Goal: Information Seeking & Learning: Check status

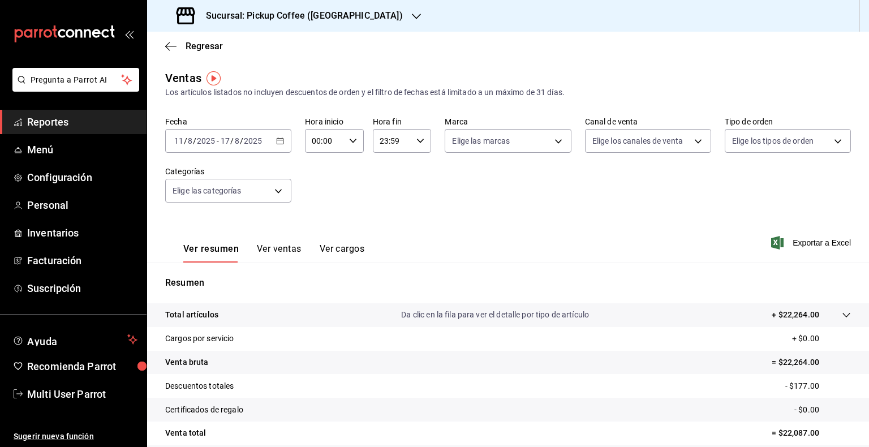
click at [368, 7] on div "Sucursal: Pickup Coffee (Parque México)" at bounding box center [290, 16] width 269 height 32
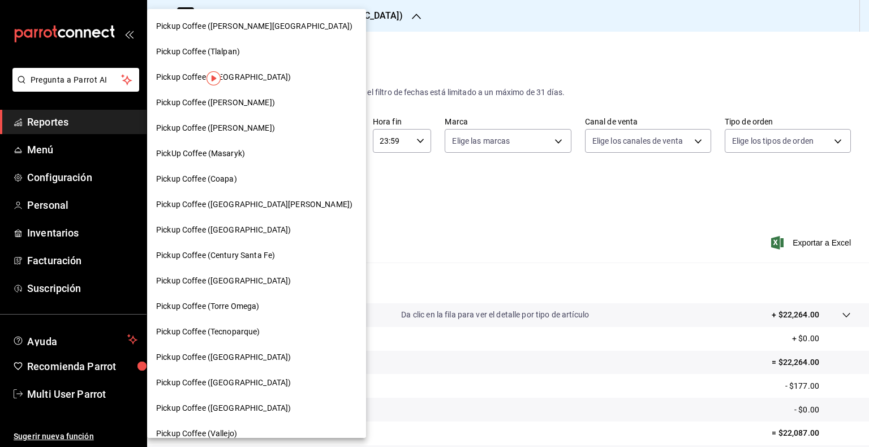
click at [368, 9] on div at bounding box center [434, 223] width 869 height 447
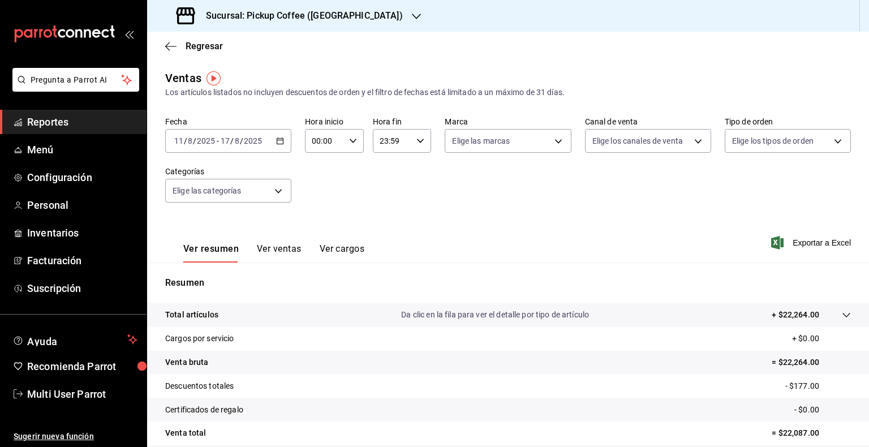
click at [363, 15] on h3 "Sucursal: Pickup Coffee (Parque México)" at bounding box center [300, 16] width 206 height 14
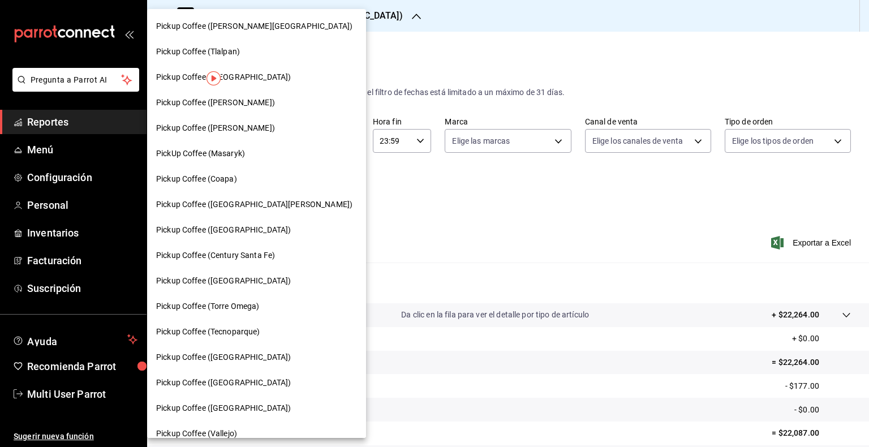
click at [363, 15] on div at bounding box center [434, 223] width 869 height 447
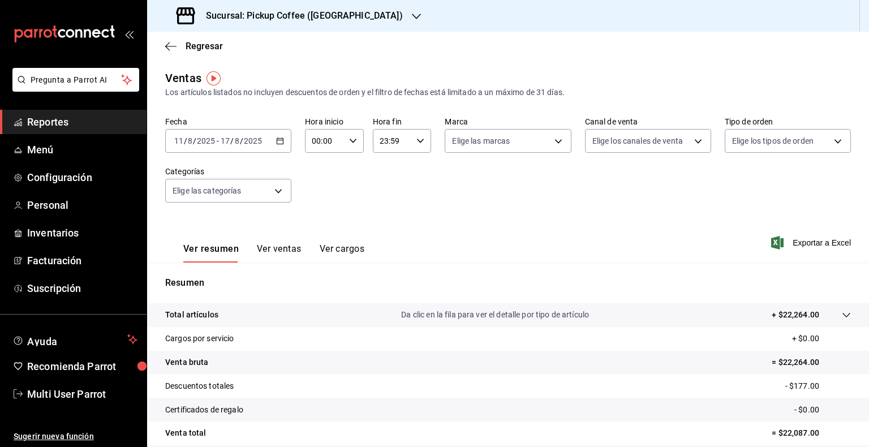
click at [282, 147] on div "2025-08-11 11 / 8 / 2025 - 2025-08-17 17 / 8 / 2025" at bounding box center [228, 141] width 126 height 24
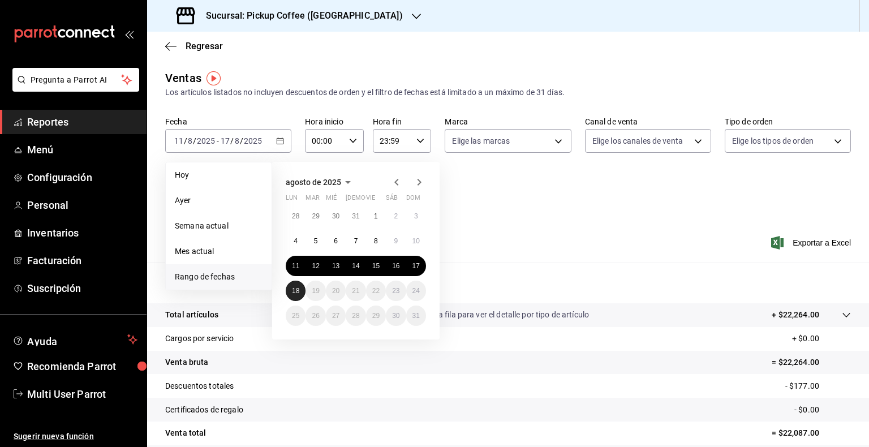
click at [301, 288] on button "18" at bounding box center [296, 291] width 20 height 20
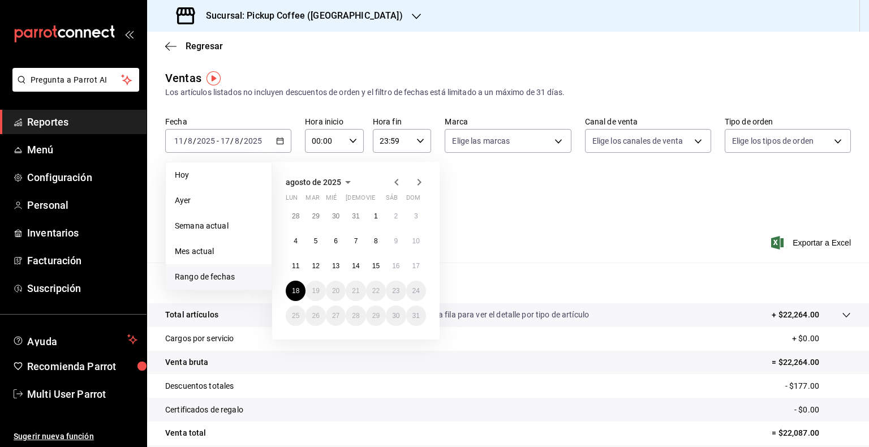
click at [495, 219] on div "Ver resumen Ver ventas Ver cargos Exportar a Excel" at bounding box center [508, 239] width 722 height 46
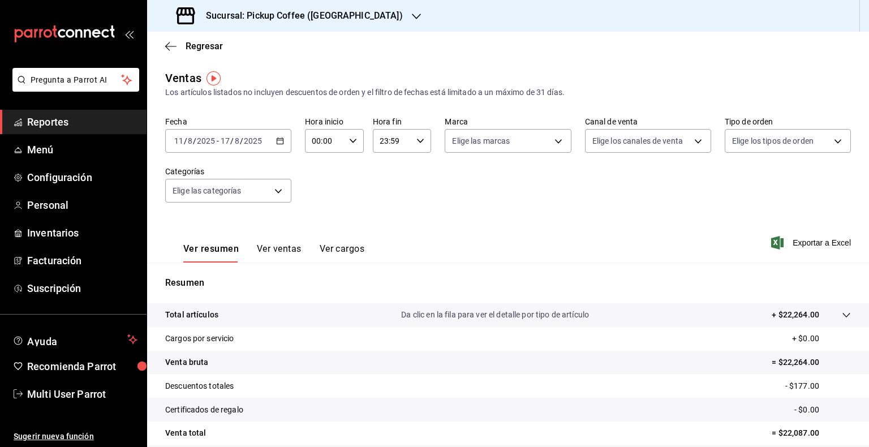
click at [276, 141] on icon "button" at bounding box center [280, 141] width 8 height 8
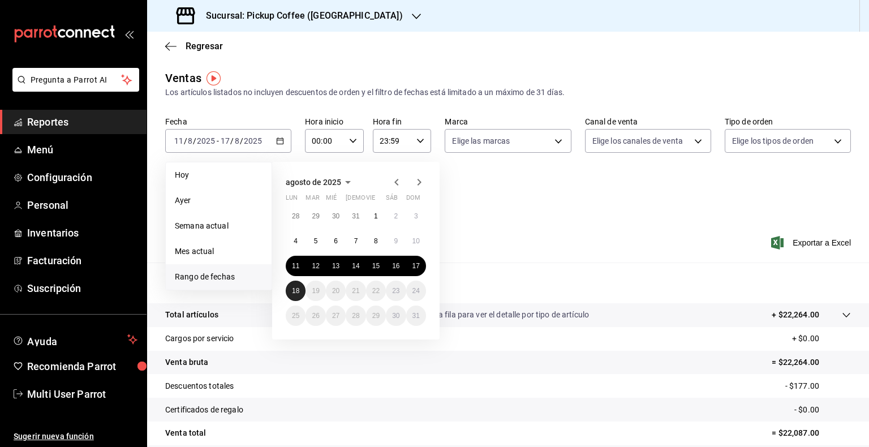
click at [299, 283] on button "18" at bounding box center [296, 291] width 20 height 20
click at [298, 288] on abbr "18" at bounding box center [295, 291] width 7 height 8
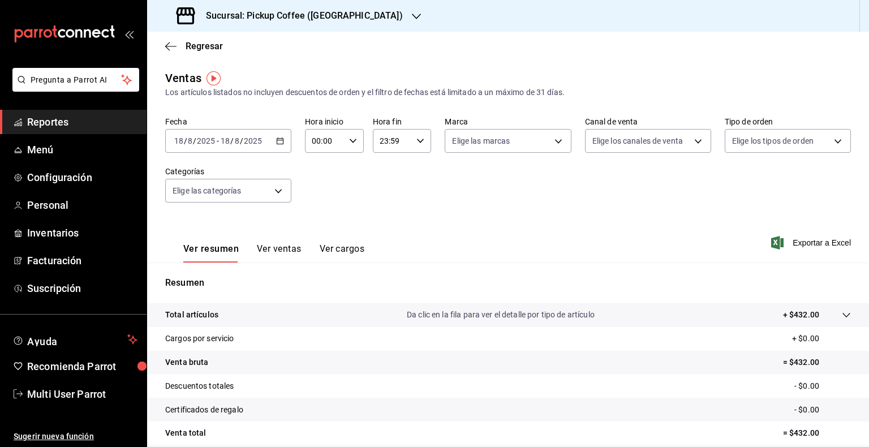
click at [349, 25] on div "Sucursal: Pickup Coffee (Parque México)" at bounding box center [290, 16] width 269 height 32
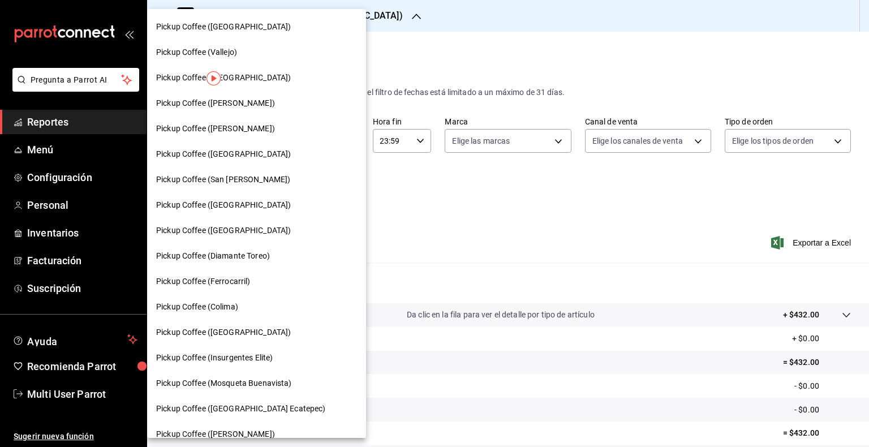
scroll to position [379, 0]
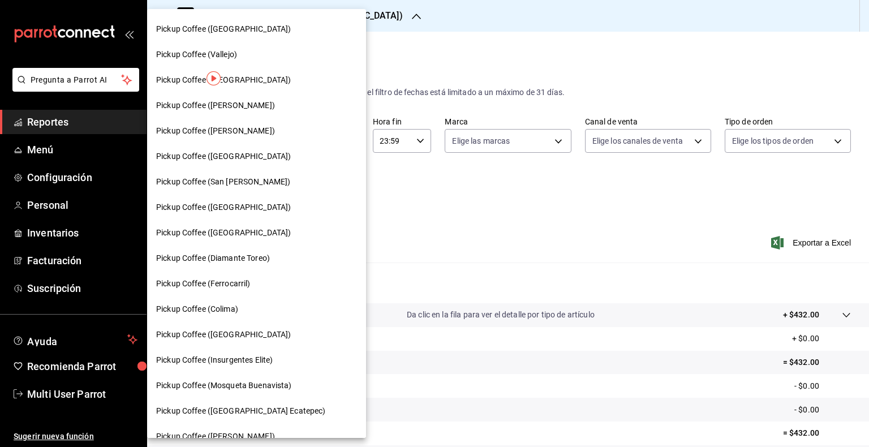
click at [263, 187] on span "Pickup Coffee (San [PERSON_NAME])" at bounding box center [223, 182] width 134 height 12
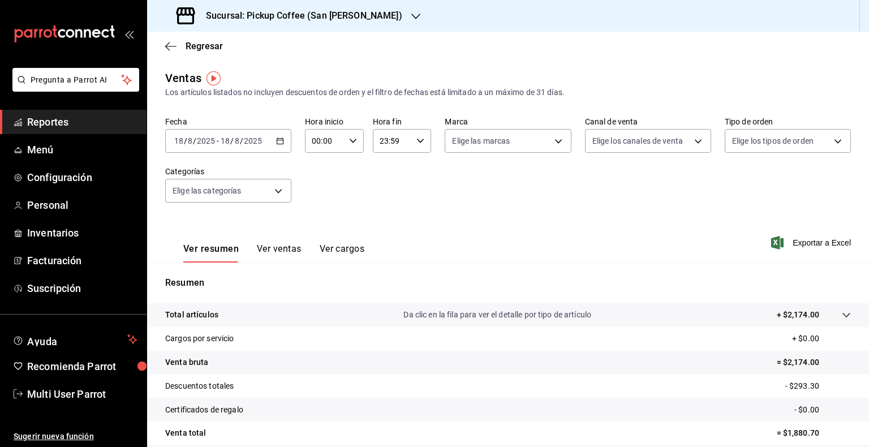
click at [278, 139] on icon "button" at bounding box center [280, 141] width 8 height 8
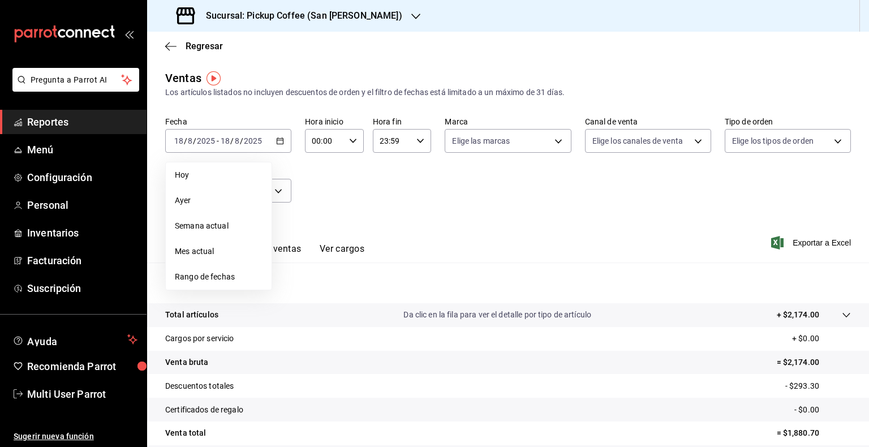
click at [420, 203] on div "Fecha 2025-08-18 18 / 8 / 2025 - 2025-08-18 18 / 8 / 2025 Hoy Ayer Semana actua…" at bounding box center [508, 167] width 686 height 100
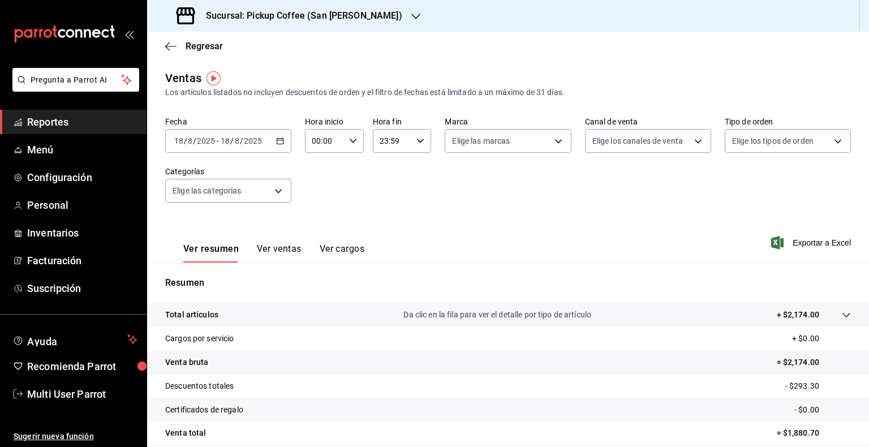
click at [293, 149] on div "Fecha 2025-08-18 18 / 8 / 2025 - 2025-08-18 18 / 8 / 2025 Hora inicio 00:00 Hor…" at bounding box center [508, 167] width 686 height 100
click at [283, 144] on div "2025-08-18 18 / 8 / 2025 - 2025-08-18 18 / 8 / 2025" at bounding box center [228, 141] width 126 height 24
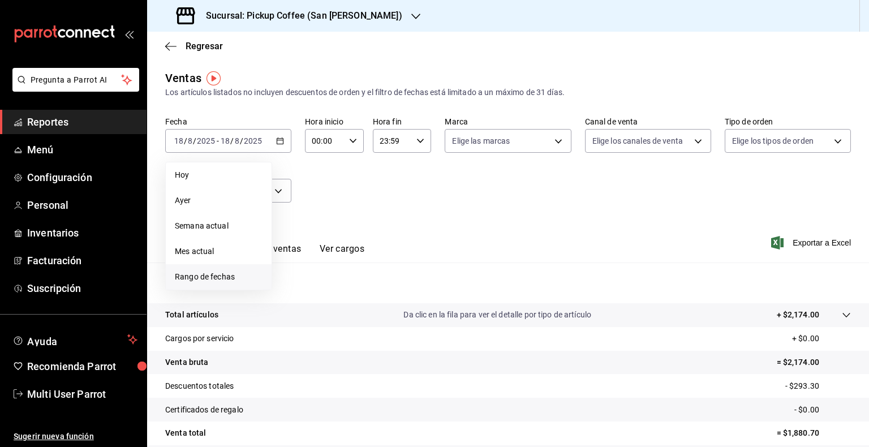
click at [234, 282] on span "Rango de fechas" at bounding box center [219, 277] width 88 height 12
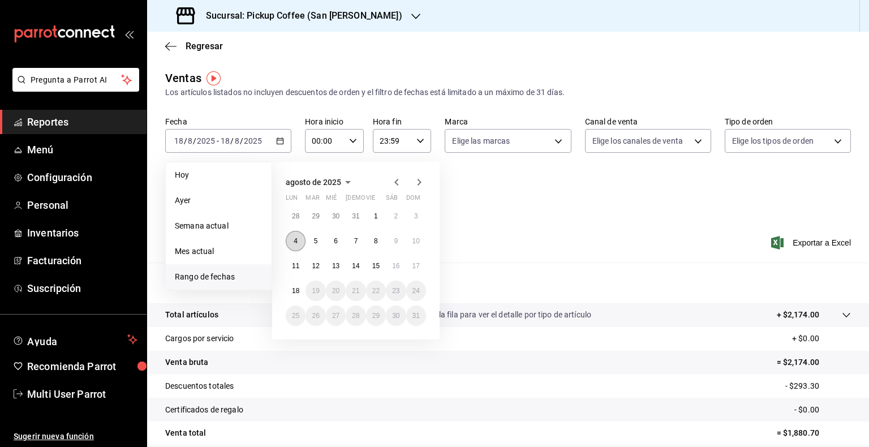
click at [297, 243] on abbr "4" at bounding box center [296, 241] width 4 height 8
click at [419, 243] on abbr "10" at bounding box center [416, 241] width 7 height 8
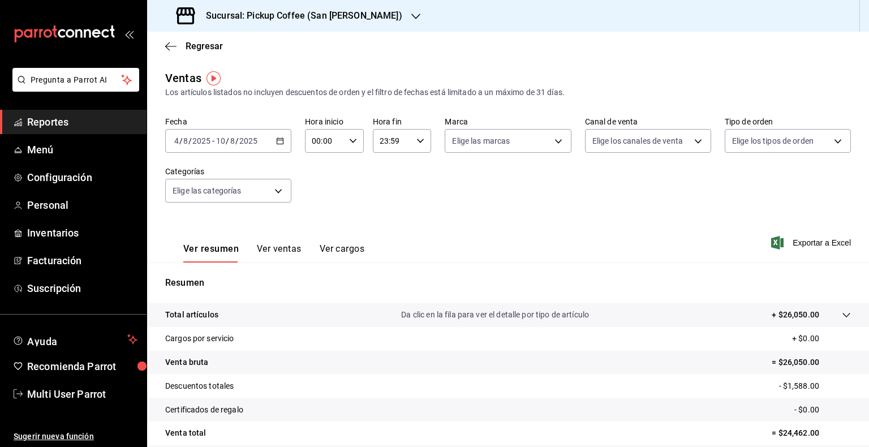
click at [281, 140] on icon "button" at bounding box center [280, 141] width 8 height 8
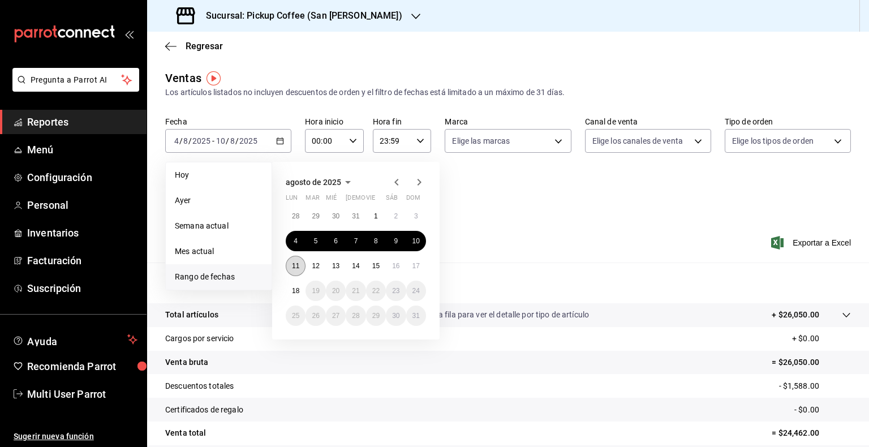
click at [297, 262] on abbr "11" at bounding box center [295, 266] width 7 height 8
click at [418, 267] on abbr "17" at bounding box center [416, 266] width 7 height 8
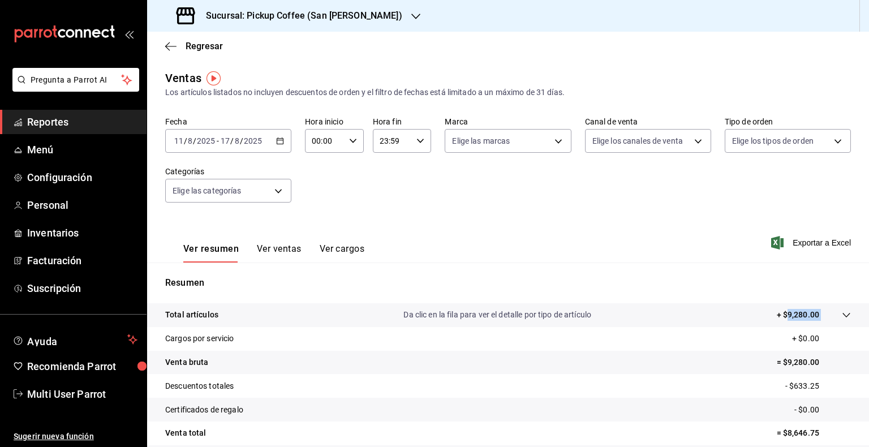
drag, startPoint x: 818, startPoint y: 314, endPoint x: 779, endPoint y: 321, distance: 39.7
click at [779, 321] on tr "Total artículos Da clic en la fila para ver el detalle por tipo de artículo + $…" at bounding box center [508, 315] width 722 height 24
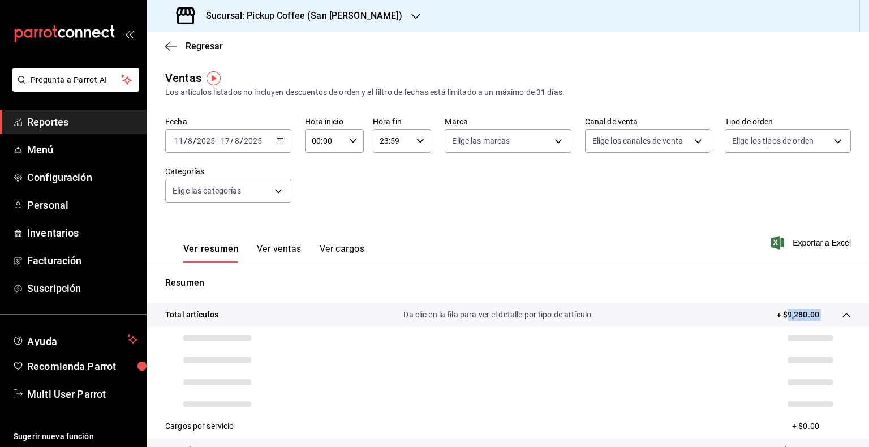
copy tbody "9,280.00"
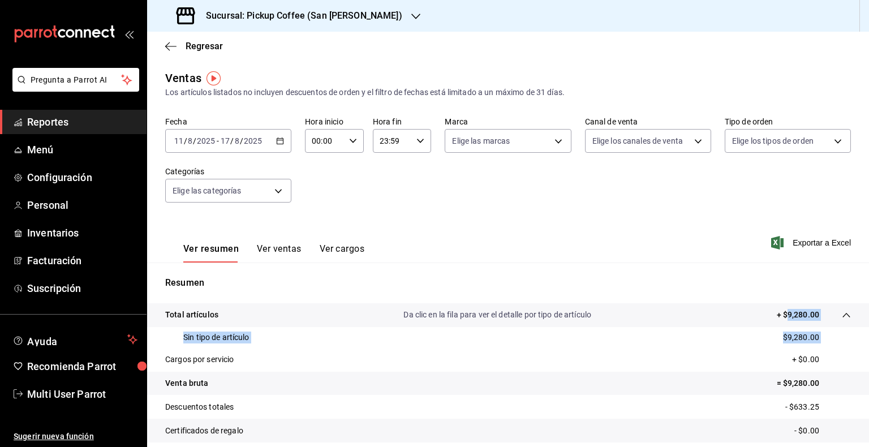
click at [277, 141] on icon "button" at bounding box center [280, 141] width 8 height 8
click at [391, 12] on div "Sucursal: Pickup Coffee (San Jeronimo)" at bounding box center [290, 16] width 269 height 32
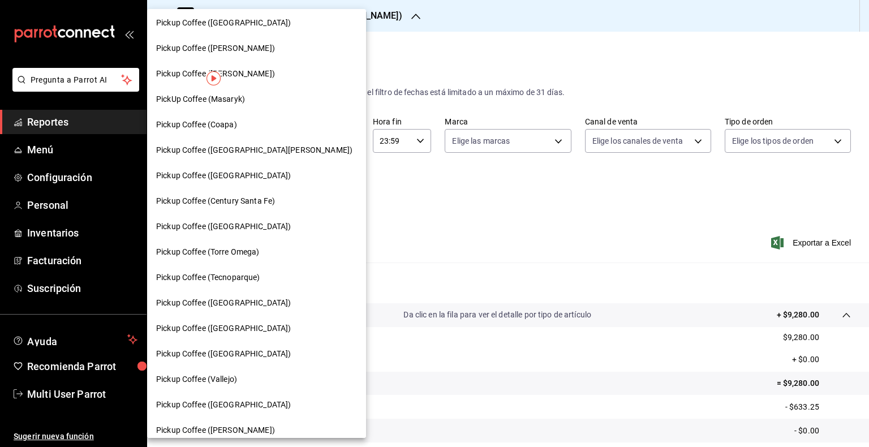
scroll to position [55, 0]
click at [247, 170] on div "Pickup Coffee ([GEOGRAPHIC_DATA])" at bounding box center [256, 175] width 201 height 12
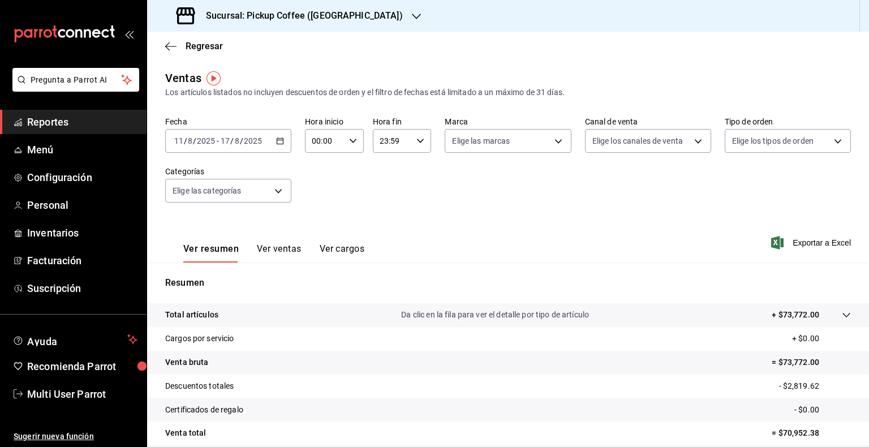
click at [657, 74] on div "Ventas Los artículos listados no incluyen descuentos de orden y el filtro de fe…" at bounding box center [508, 84] width 686 height 29
drag, startPoint x: 817, startPoint y: 314, endPoint x: 775, endPoint y: 320, distance: 42.4
click at [775, 320] on tr "Total artículos Da clic en la fila para ver el detalle por tipo de artículo + $…" at bounding box center [508, 315] width 722 height 24
copy tbody "73,772.00"
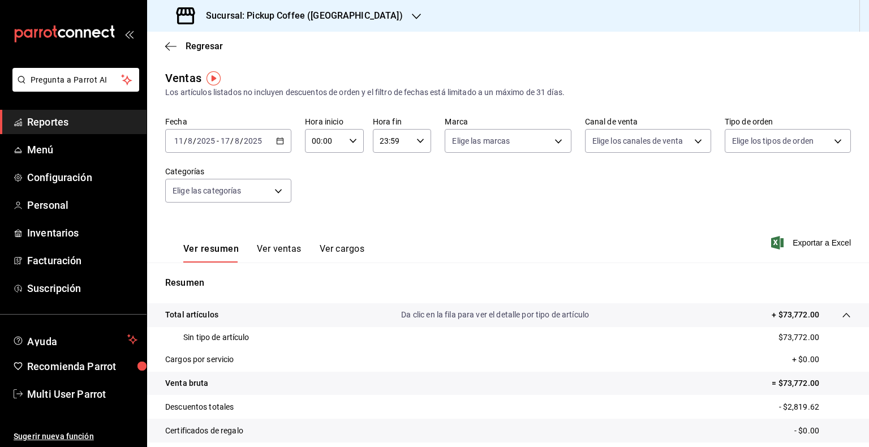
click at [350, 7] on div "Sucursal: Pickup Coffee ([GEOGRAPHIC_DATA])" at bounding box center [290, 16] width 269 height 32
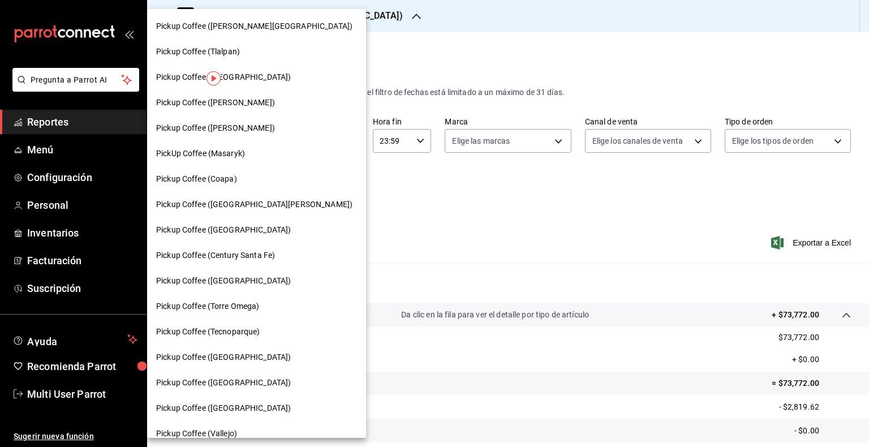
click at [452, 18] on div at bounding box center [434, 223] width 869 height 447
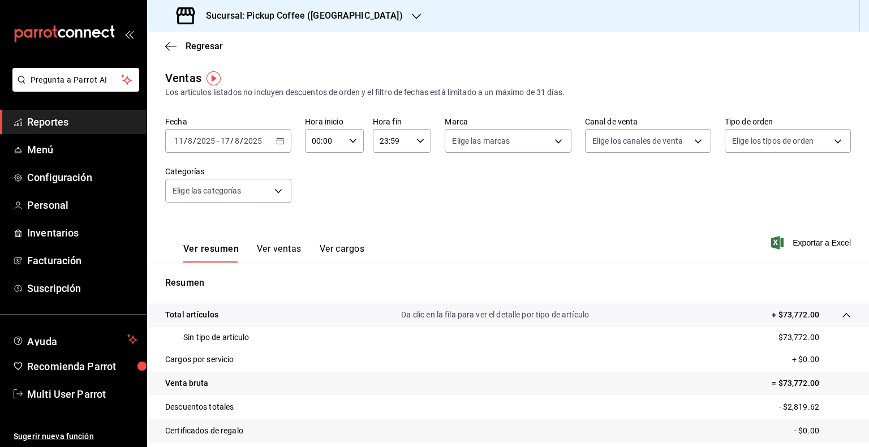
click at [348, 19] on div "Sucursal: Pickup Coffee ([GEOGRAPHIC_DATA])" at bounding box center [290, 16] width 269 height 32
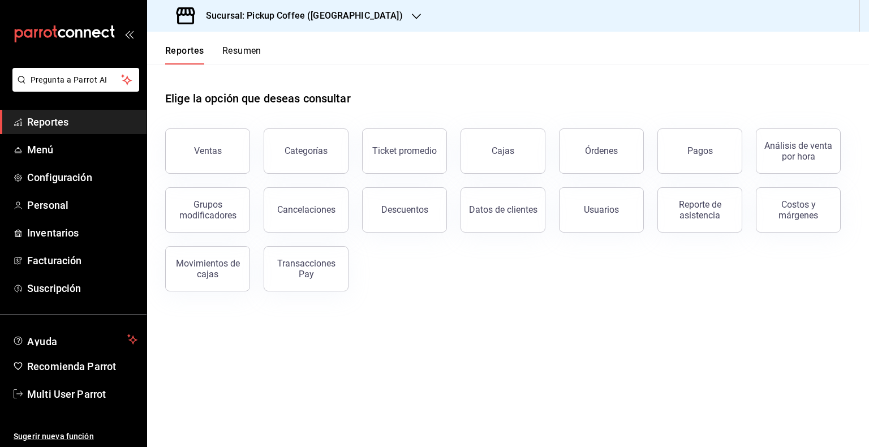
click at [322, 13] on h3 "Sucursal: Pickup Coffee ([GEOGRAPHIC_DATA])" at bounding box center [300, 16] width 206 height 14
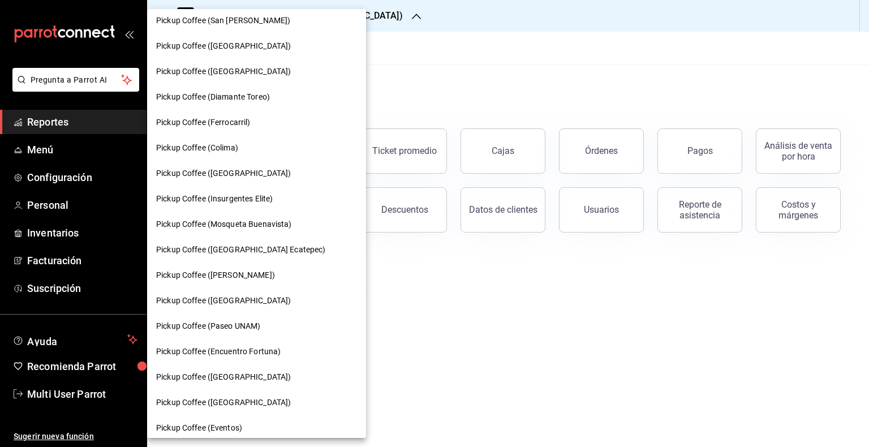
scroll to position [548, 0]
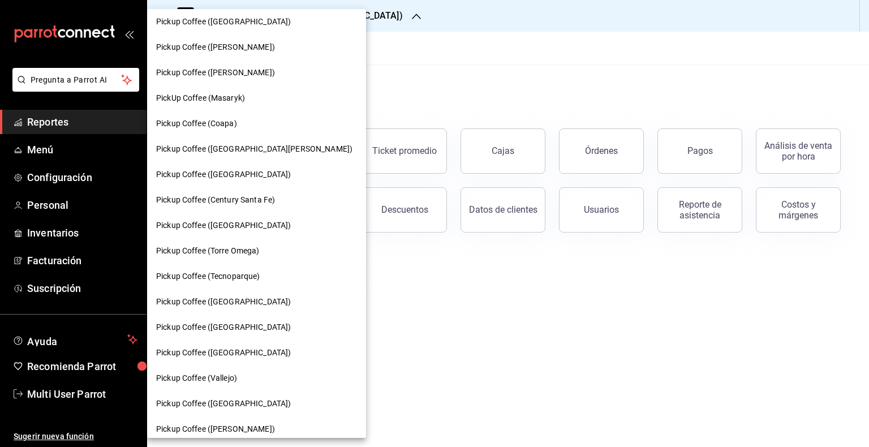
click at [263, 169] on div "Pickup Coffee ([GEOGRAPHIC_DATA])" at bounding box center [256, 174] width 219 height 25
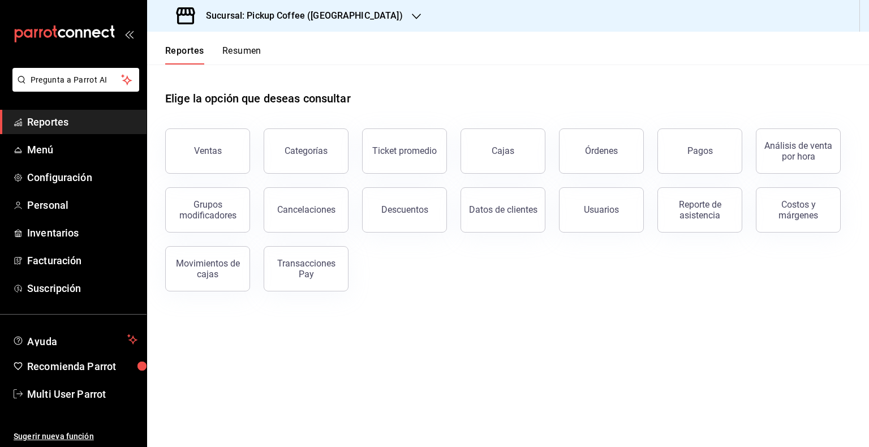
scroll to position [0, 0]
click at [221, 145] on button "Ventas" at bounding box center [207, 150] width 85 height 45
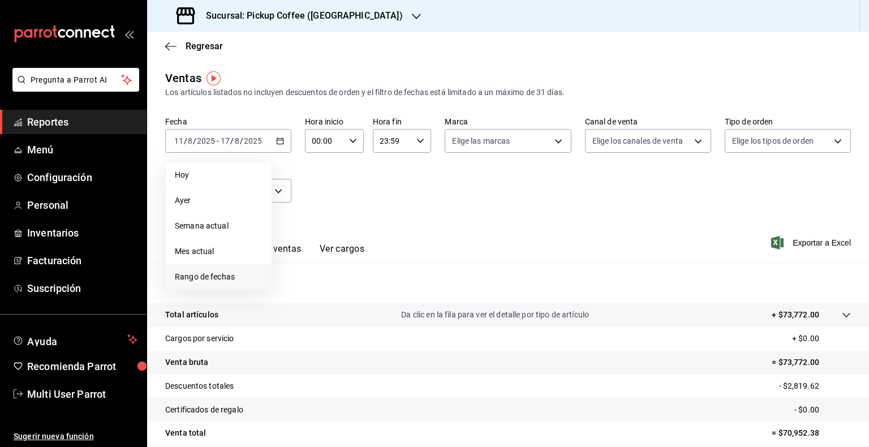
click at [214, 277] on span "Rango de fechas" at bounding box center [219, 277] width 88 height 12
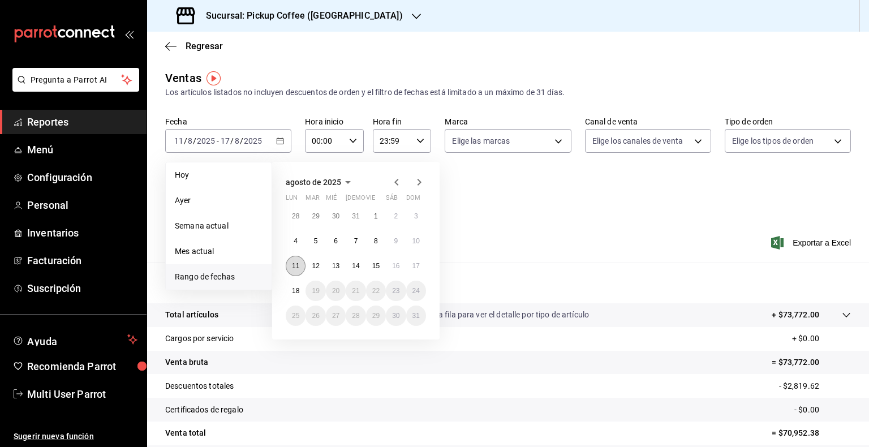
click at [305, 268] on button "11" at bounding box center [296, 266] width 20 height 20
click at [413, 270] on button "17" at bounding box center [416, 266] width 20 height 20
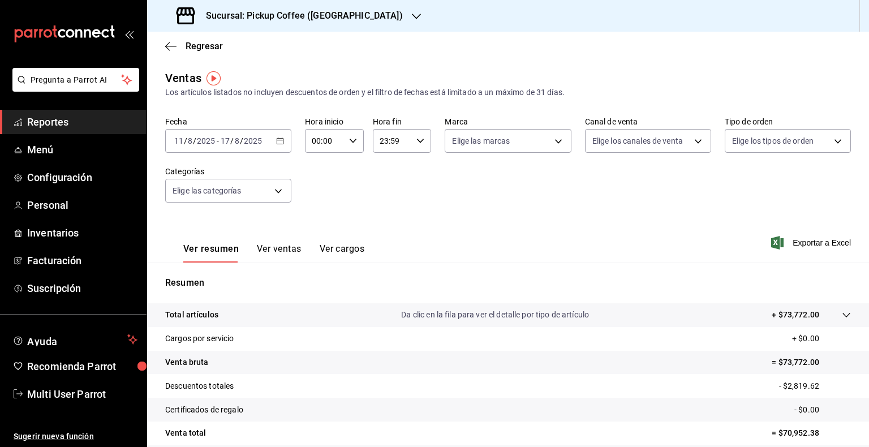
click at [412, 19] on icon "button" at bounding box center [416, 16] width 9 height 9
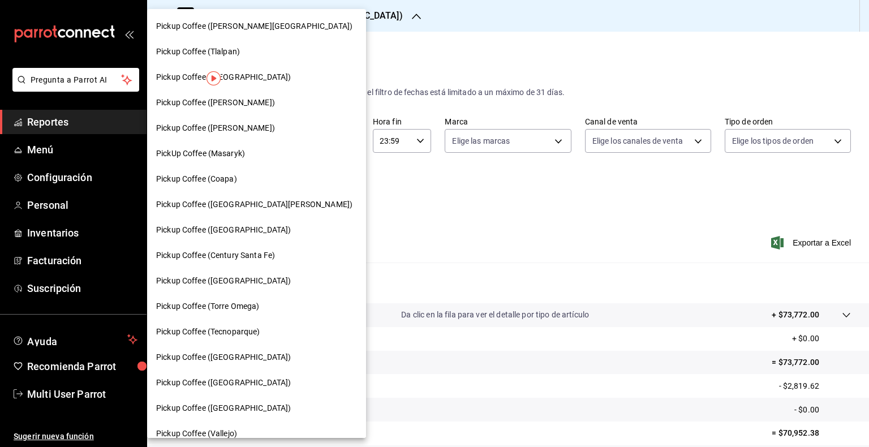
click at [353, 10] on div at bounding box center [434, 223] width 869 height 447
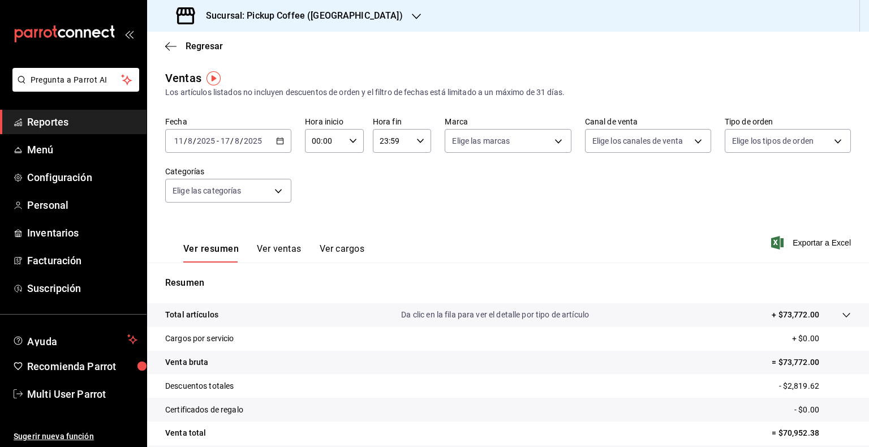
click at [412, 10] on div at bounding box center [416, 16] width 9 height 12
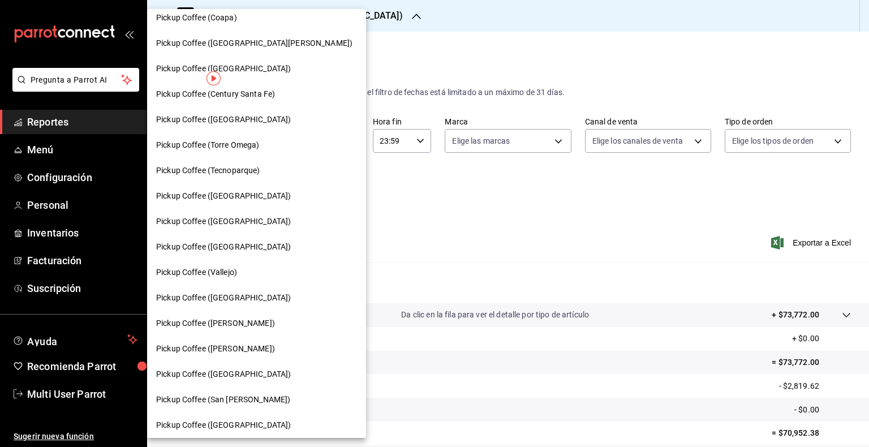
click at [518, 210] on div at bounding box center [434, 223] width 869 height 447
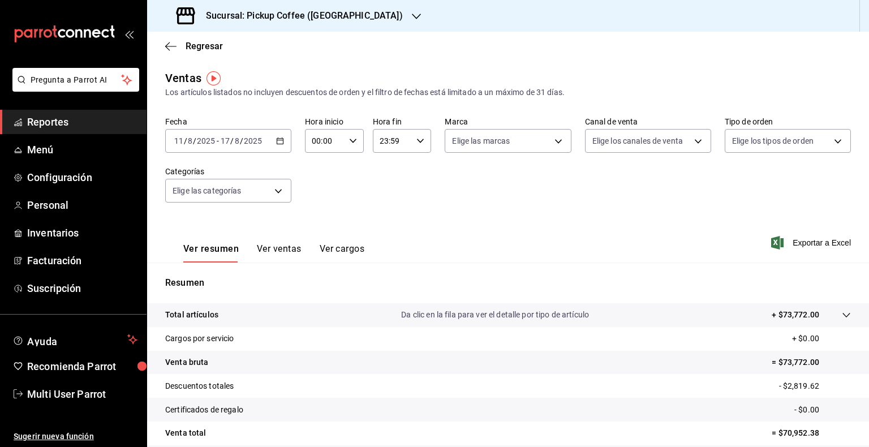
scroll to position [168, 0]
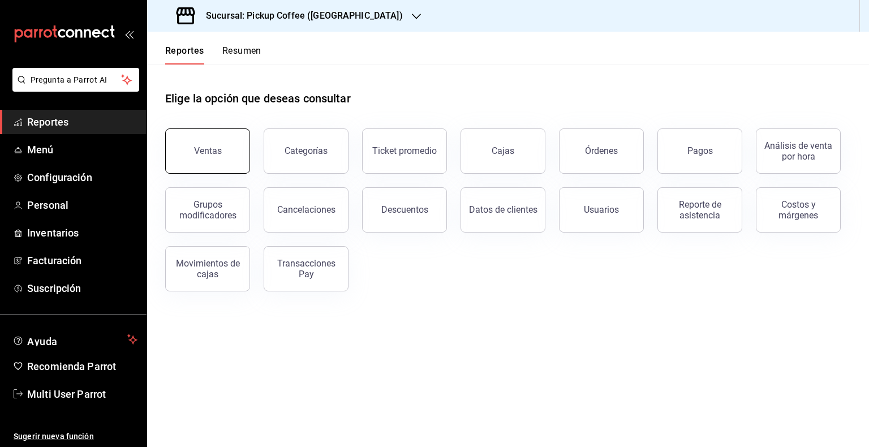
click at [239, 146] on button "Ventas" at bounding box center [207, 150] width 85 height 45
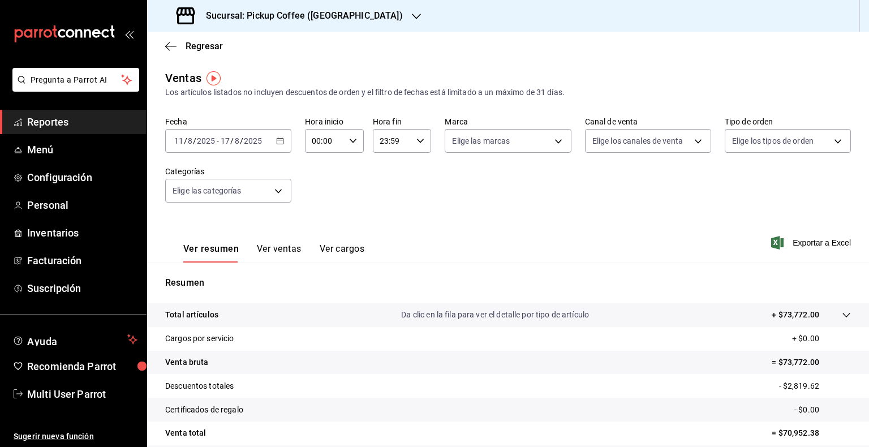
click at [334, 19] on h3 "Sucursal: Pickup Coffee ([GEOGRAPHIC_DATA])" at bounding box center [300, 16] width 206 height 14
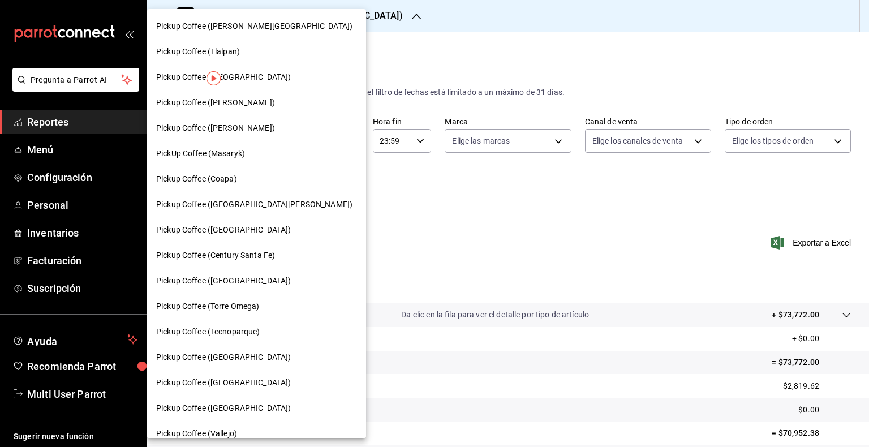
click at [244, 103] on span "Pickup Coffee ([PERSON_NAME])" at bounding box center [215, 103] width 119 height 12
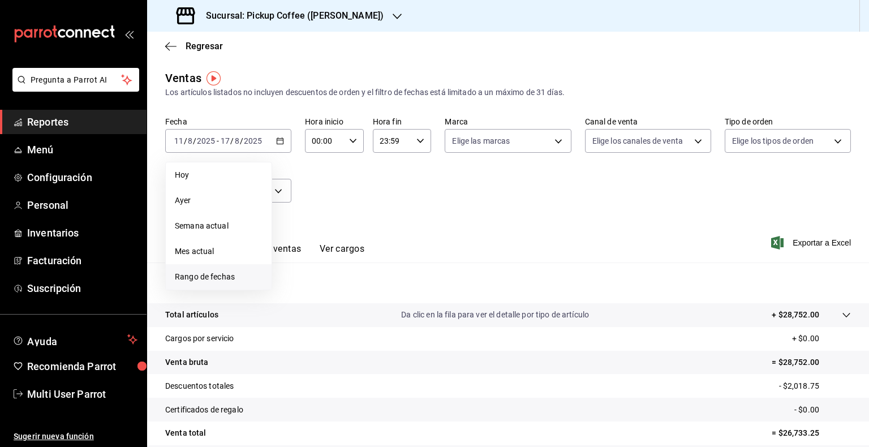
click at [216, 278] on span "Rango de fechas" at bounding box center [219, 277] width 88 height 12
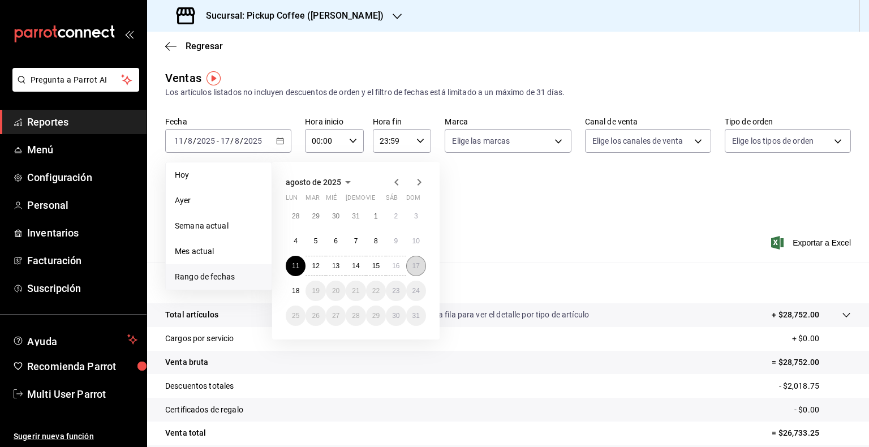
click at [420, 265] on button "17" at bounding box center [416, 266] width 20 height 20
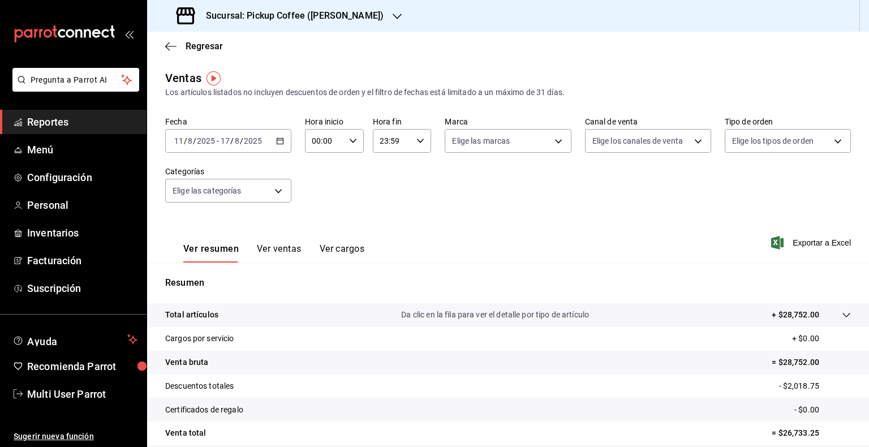
click at [281, 141] on icon "button" at bounding box center [280, 141] width 8 height 8
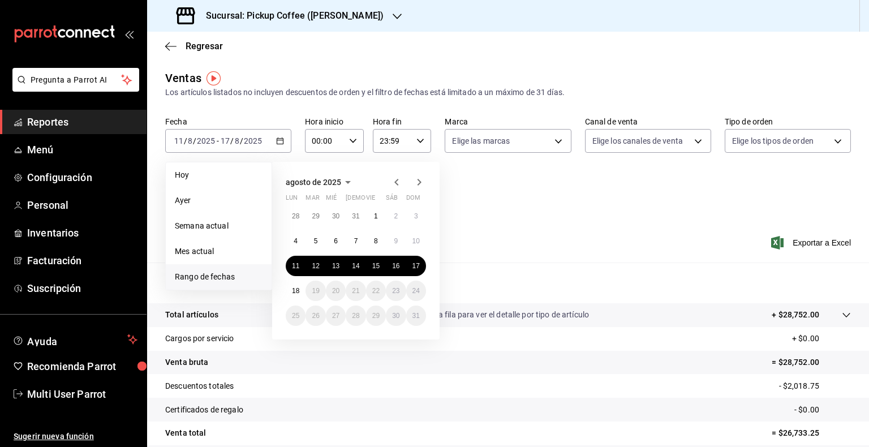
click at [731, 192] on div "Fecha [DATE] [DATE] - [DATE] [DATE] [PERSON_NAME] Semana actual Mes actual [GEO…" at bounding box center [508, 167] width 686 height 100
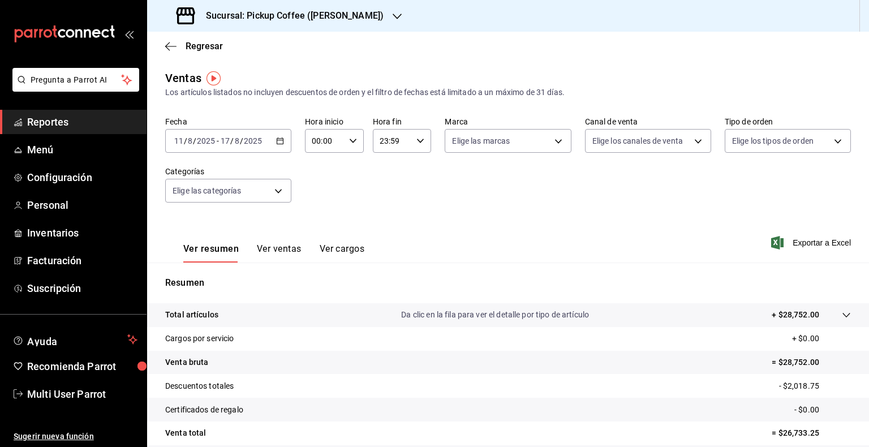
click at [273, 141] on div "[DATE] [DATE] - [DATE] [DATE]" at bounding box center [228, 141] width 126 height 24
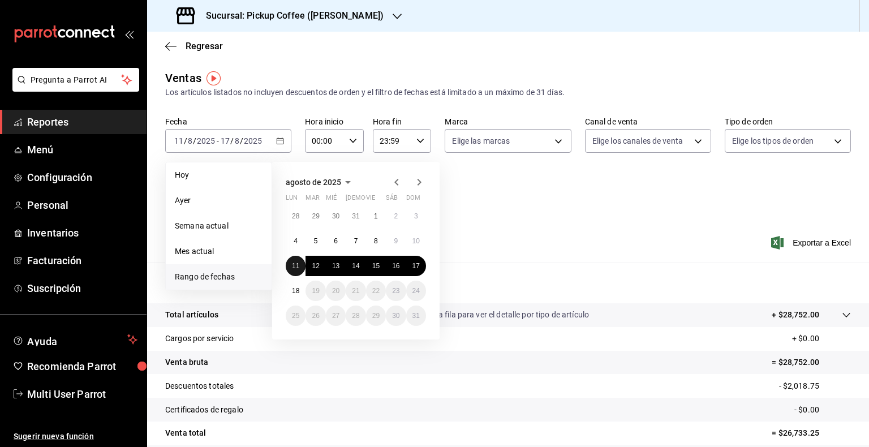
click at [297, 266] on abbr "11" at bounding box center [295, 266] width 7 height 8
click at [410, 267] on button "17" at bounding box center [416, 266] width 20 height 20
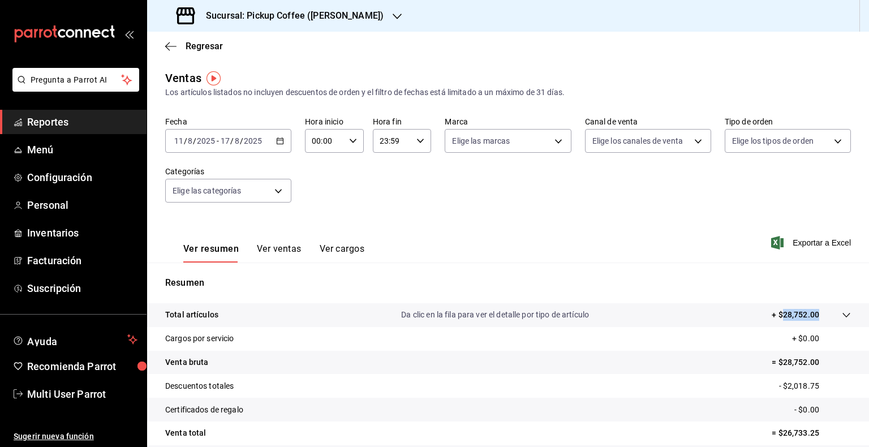
drag, startPoint x: 806, startPoint y: 316, endPoint x: 776, endPoint y: 320, distance: 30.3
click at [776, 320] on p "+ $28,752.00" at bounding box center [796, 315] width 48 height 12
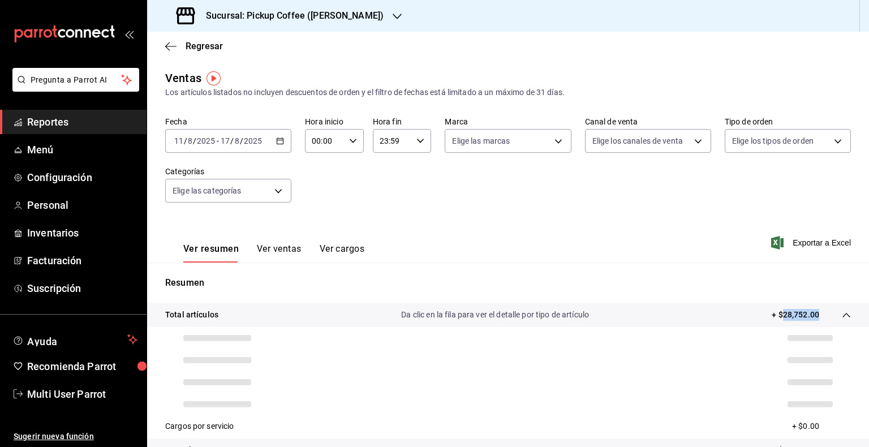
copy p "28,752.00"
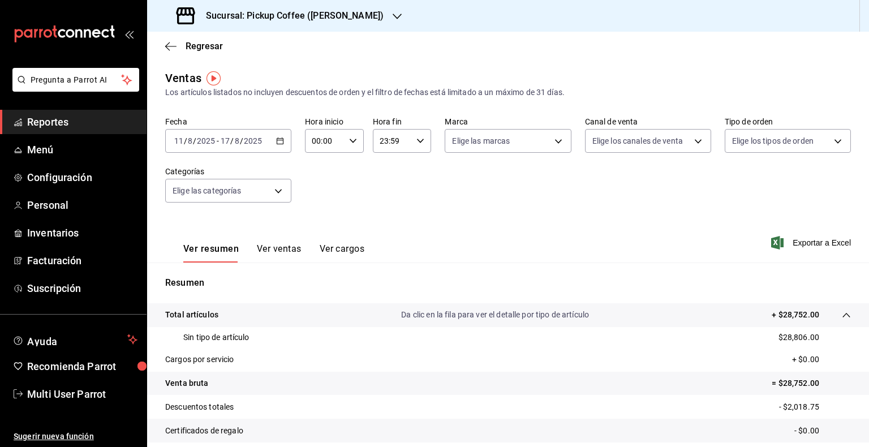
click at [378, 9] on div "Sucursal: Pickup Coffee ([PERSON_NAME])" at bounding box center [281, 16] width 250 height 32
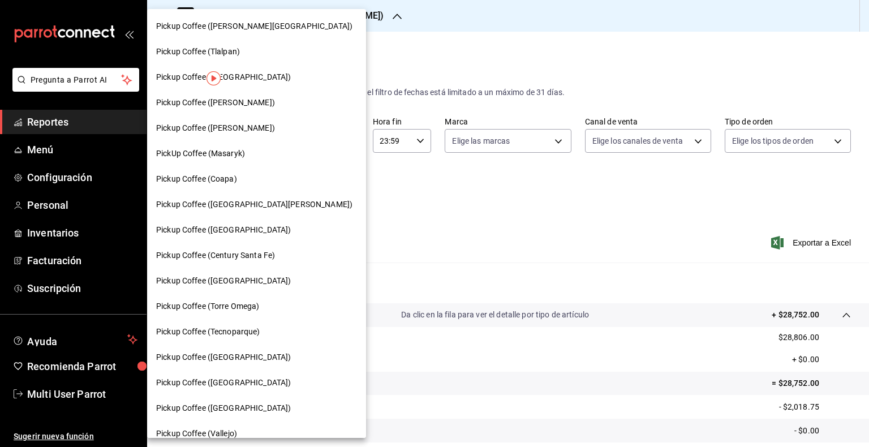
click at [258, 50] on div "Pickup Coffee (Tlalpan)" at bounding box center [256, 52] width 201 height 12
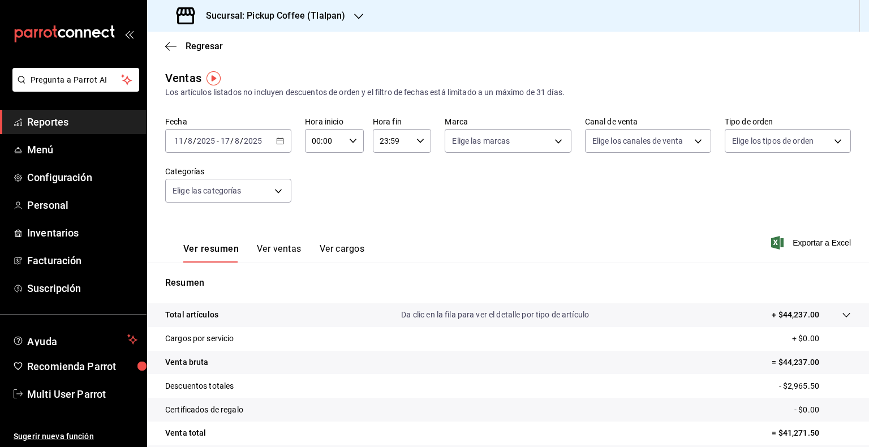
click at [278, 141] on icon "button" at bounding box center [280, 141] width 8 height 8
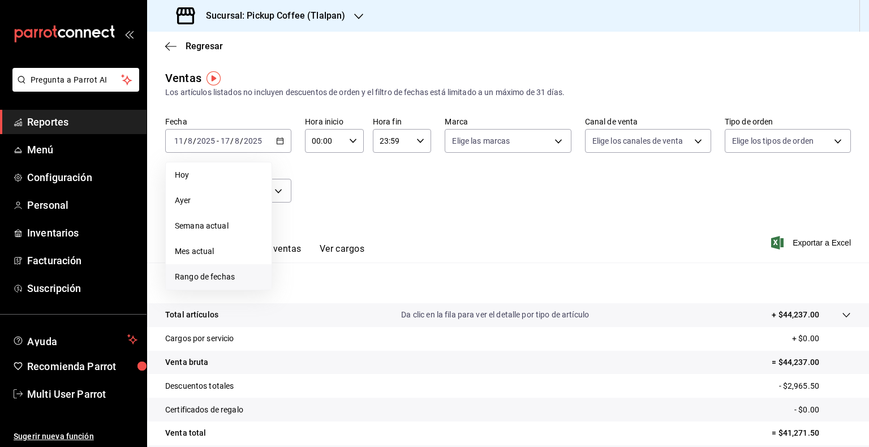
click at [226, 274] on span "Rango de fechas" at bounding box center [219, 277] width 88 height 12
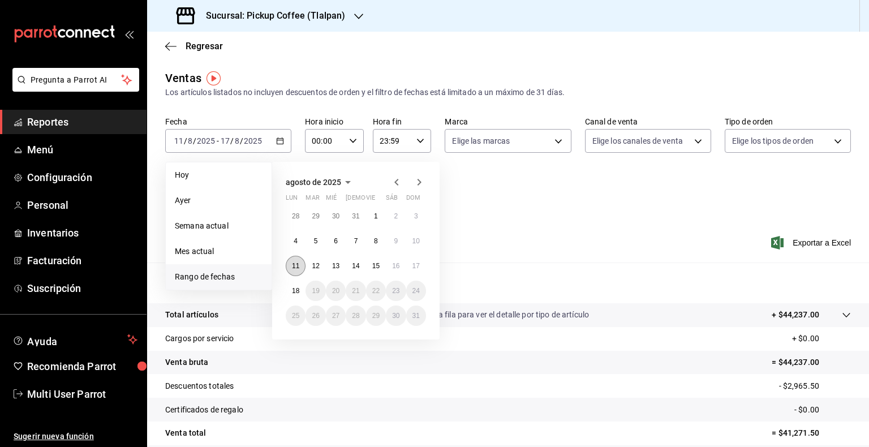
drag, startPoint x: 291, startPoint y: 266, endPoint x: 304, endPoint y: 265, distance: 13.0
click at [292, 266] on button "11" at bounding box center [296, 266] width 20 height 20
click at [417, 264] on abbr "17" at bounding box center [416, 266] width 7 height 8
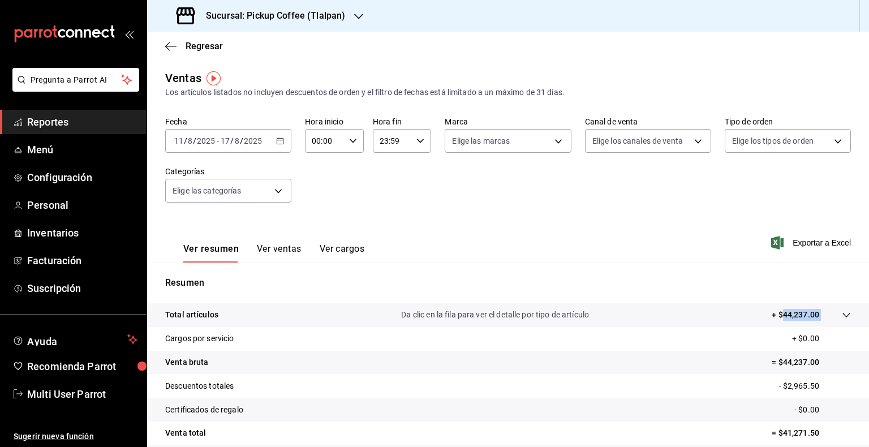
drag, startPoint x: 813, startPoint y: 317, endPoint x: 776, endPoint y: 322, distance: 37.1
click at [776, 322] on tr "Total artículos Da clic en la fila para ver el detalle por tipo de artículo + $…" at bounding box center [508, 315] width 722 height 24
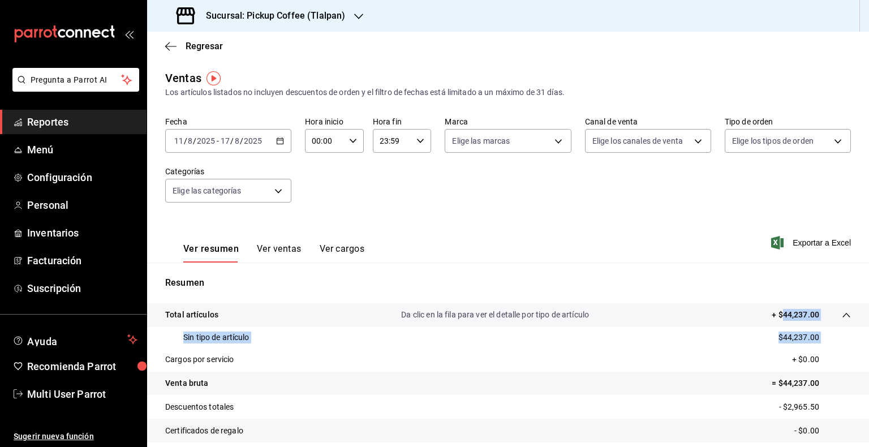
copy tbody "44,237.00"
click at [354, 20] on icon "button" at bounding box center [358, 16] width 9 height 9
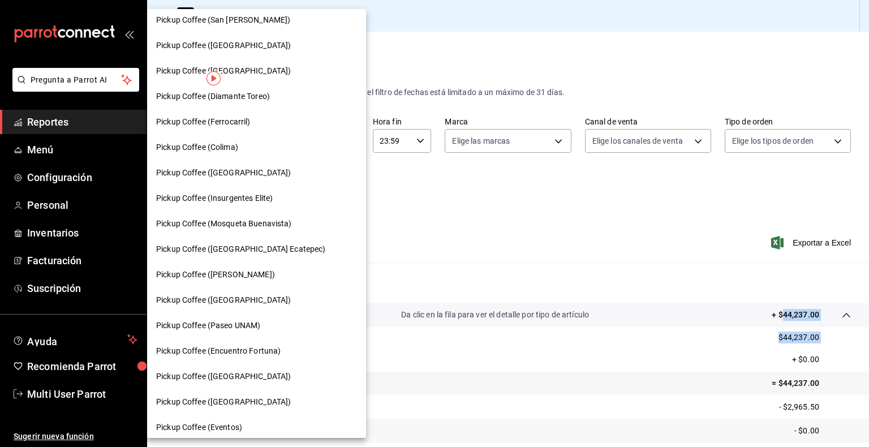
scroll to position [548, 0]
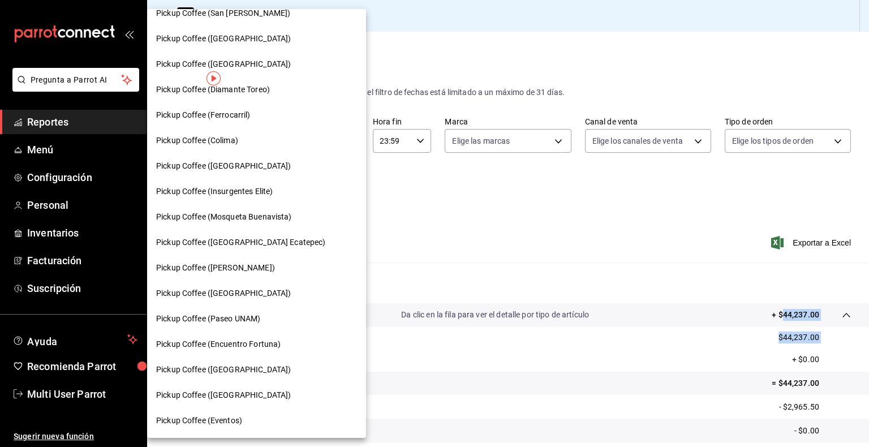
click at [255, 316] on span "Pickup Coffee (Paseo UNAM)" at bounding box center [208, 319] width 104 height 12
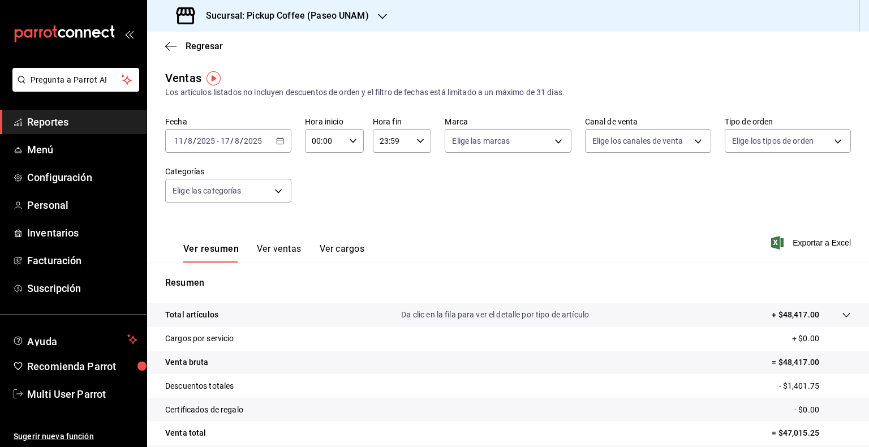
click at [279, 137] on icon "button" at bounding box center [280, 141] width 8 height 8
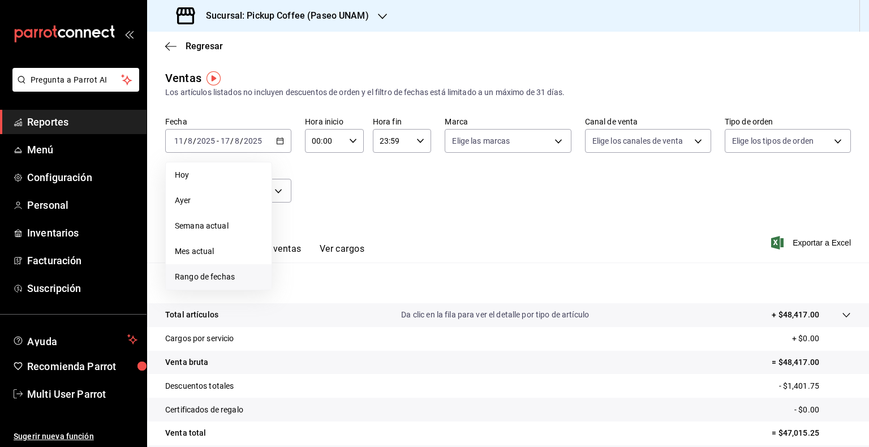
drag, startPoint x: 241, startPoint y: 270, endPoint x: 239, endPoint y: 276, distance: 5.8
click at [239, 276] on li "Rango de fechas" at bounding box center [219, 276] width 106 height 25
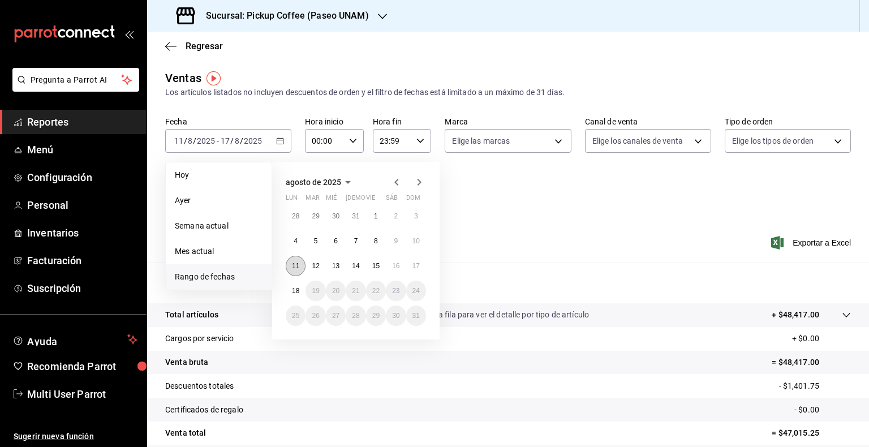
click at [292, 265] on abbr "11" at bounding box center [295, 266] width 7 height 8
click at [423, 265] on button "17" at bounding box center [416, 266] width 20 height 20
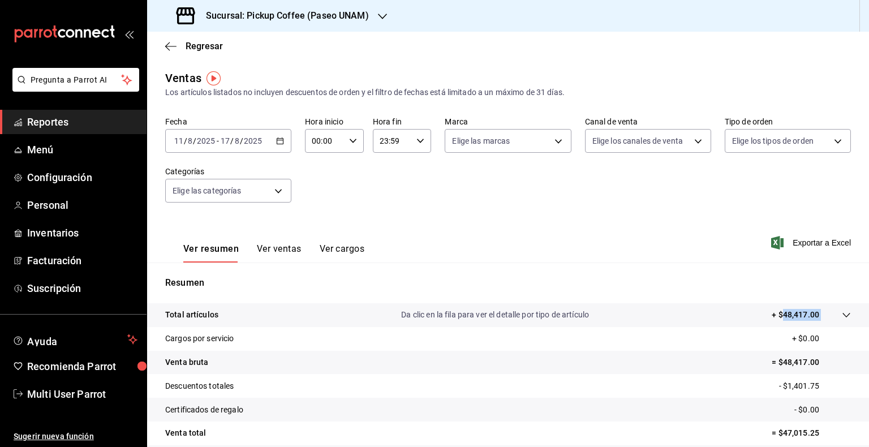
drag, startPoint x: 806, startPoint y: 320, endPoint x: 774, endPoint y: 323, distance: 31.8
click at [774, 323] on tr "Total artículos Da clic en la fila para ver el detalle por tipo de artículo + $…" at bounding box center [508, 315] width 722 height 24
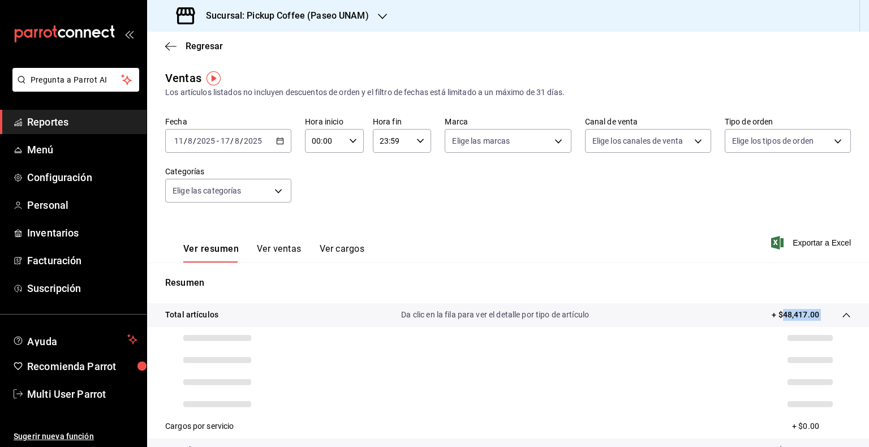
copy tbody "48,417.00"
